Goal: Information Seeking & Learning: Learn about a topic

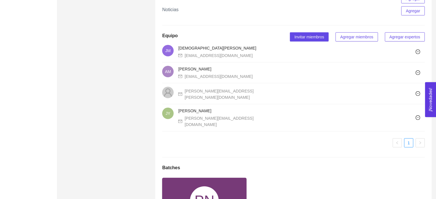
scroll to position [344, 0]
click at [195, 178] on div "PN" at bounding box center [204, 201] width 84 height 46
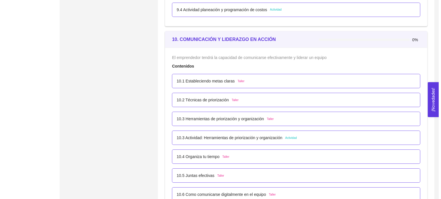
scroll to position [2081, 0]
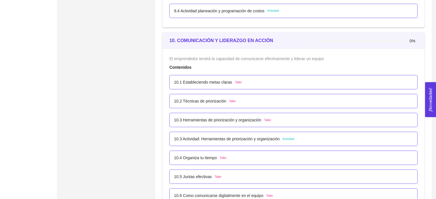
click at [234, 137] on p "10.3 Actividad: Herramientas de priorización y organización" at bounding box center [227, 139] width 106 height 6
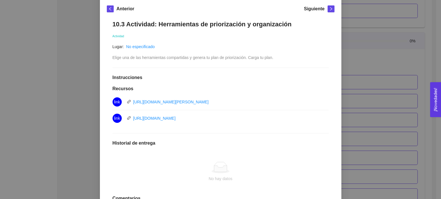
scroll to position [82, 0]
click at [383, 66] on div "10. COMUNICACIÓN Y LIDERAZGO EN ACCIÓN El emprendedor tendrá la capacidad de co…" at bounding box center [220, 99] width 441 height 199
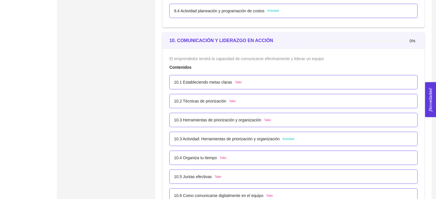
click at [216, 79] on p "10.1 Estableciendo metas claras" at bounding box center [203, 82] width 58 height 6
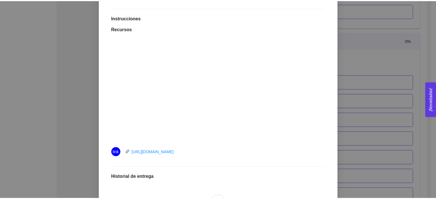
scroll to position [144, 0]
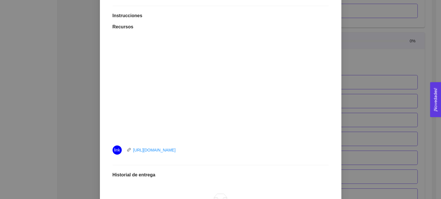
click at [375, 87] on div "10. COMUNICACIÓN Y LIDERAZGO EN ACCIÓN El emprendedor tendrá la capacidad de co…" at bounding box center [220, 99] width 441 height 199
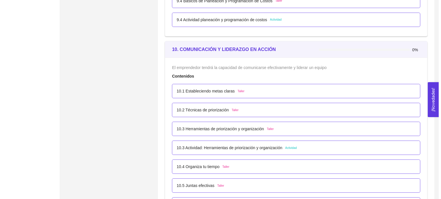
scroll to position [2071, 0]
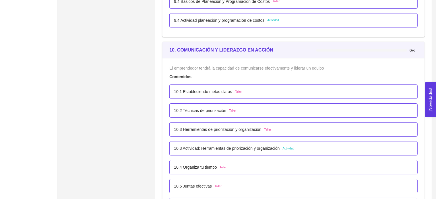
click at [211, 92] on p "10.1 Estableciendo metas claras" at bounding box center [203, 92] width 58 height 6
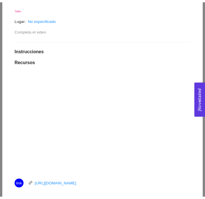
scroll to position [0, 0]
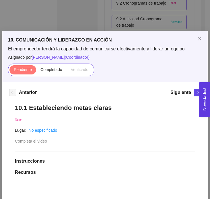
click at [96, 19] on div "10. COMUNICACIÓN Y LIDERAZGO EN ACCIÓN El emprendedor tendrá la capacidad de co…" at bounding box center [105, 99] width 210 height 199
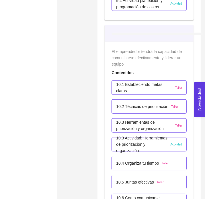
scroll to position [2165, 0]
